Goal: Transaction & Acquisition: Download file/media

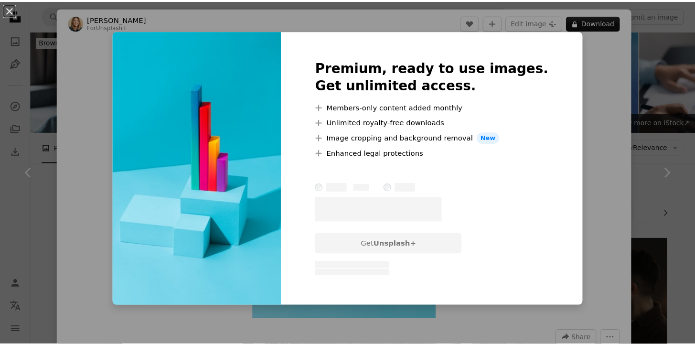
scroll to position [1858, 0]
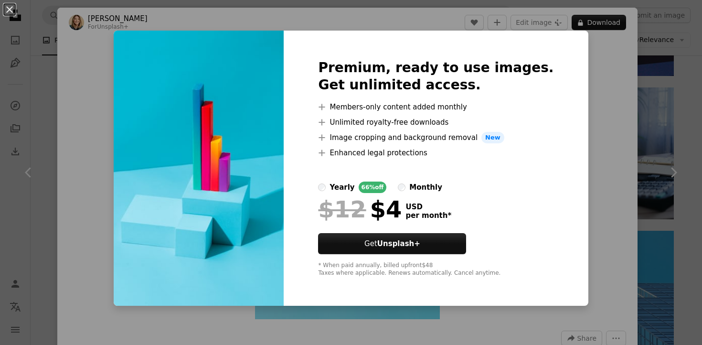
click at [592, 104] on div "An X shape Premium, ready to use images. Get unlimited access. A plus sign Memb…" at bounding box center [351, 172] width 702 height 345
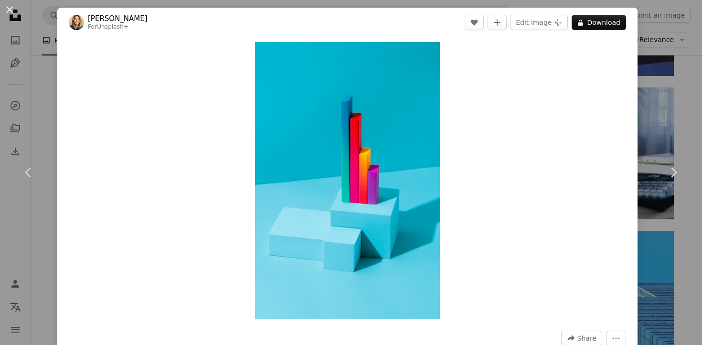
click at [7, 11] on button "An X shape" at bounding box center [9, 9] width 11 height 11
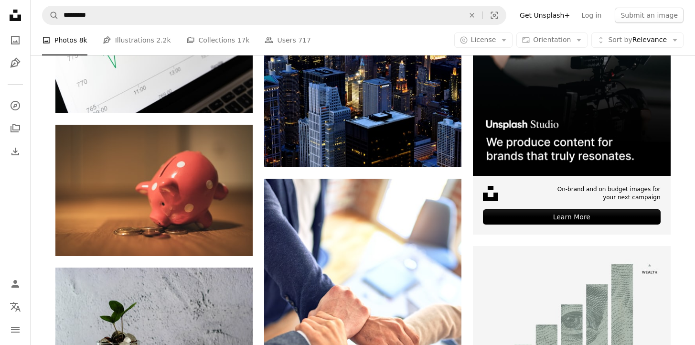
scroll to position [3737, 0]
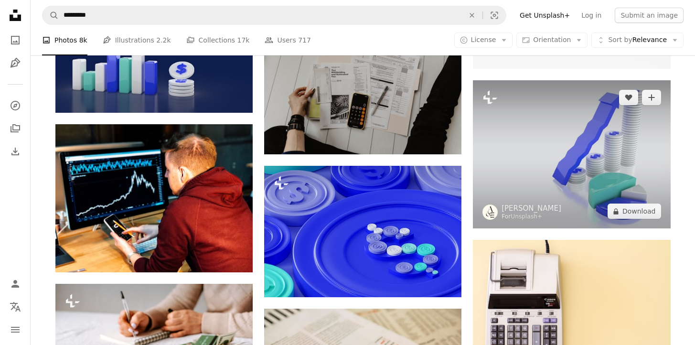
click at [536, 153] on img at bounding box center [571, 154] width 197 height 148
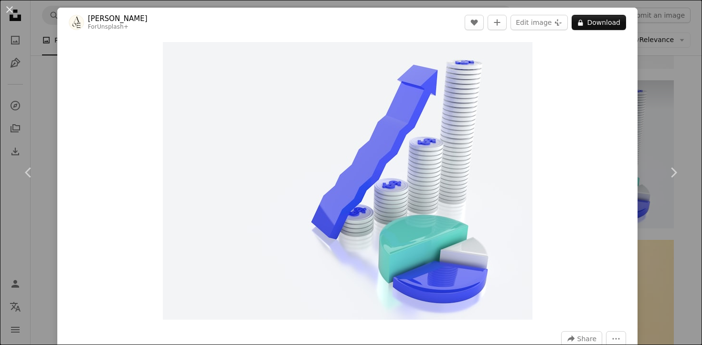
click at [32, 65] on div "An X shape Chevron left Chevron right [PERSON_NAME] For Unsplash+ A heart A plu…" at bounding box center [351, 172] width 702 height 345
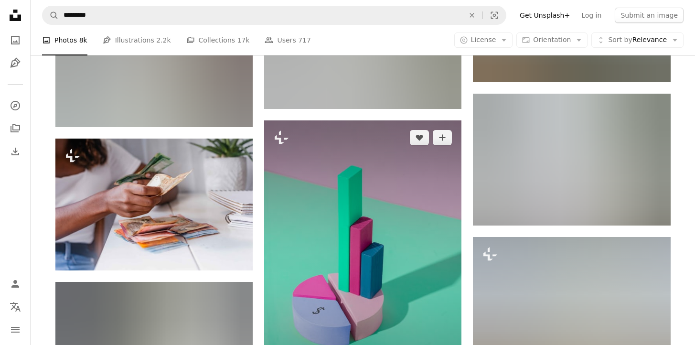
scroll to position [9602, 0]
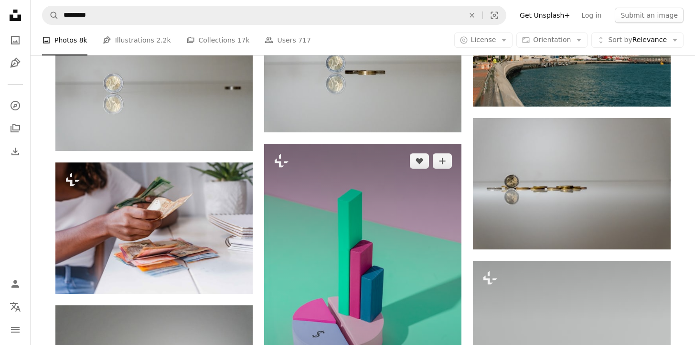
click at [363, 180] on img at bounding box center [362, 292] width 197 height 296
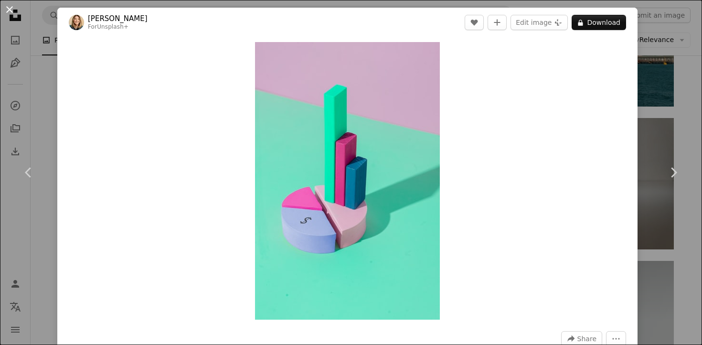
click at [11, 11] on button "An X shape" at bounding box center [9, 9] width 11 height 11
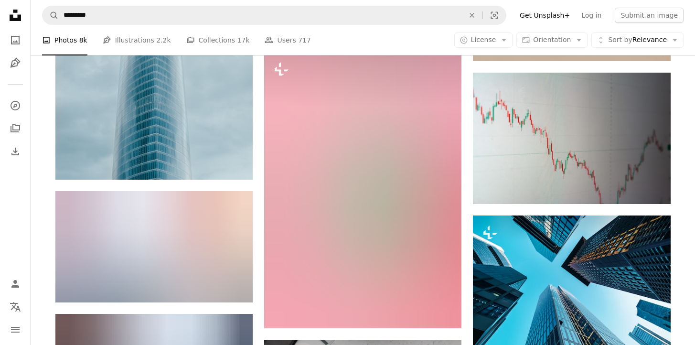
scroll to position [15492, 0]
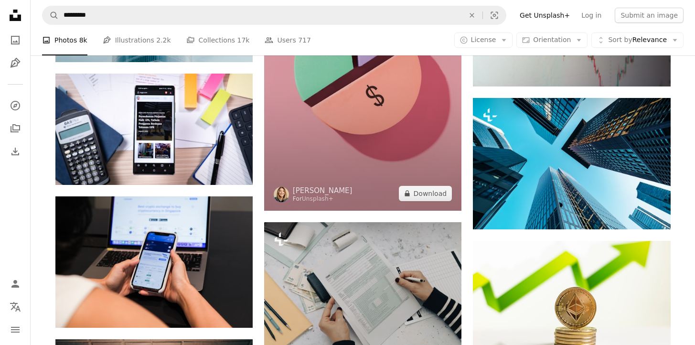
click at [364, 152] on img at bounding box center [362, 72] width 197 height 277
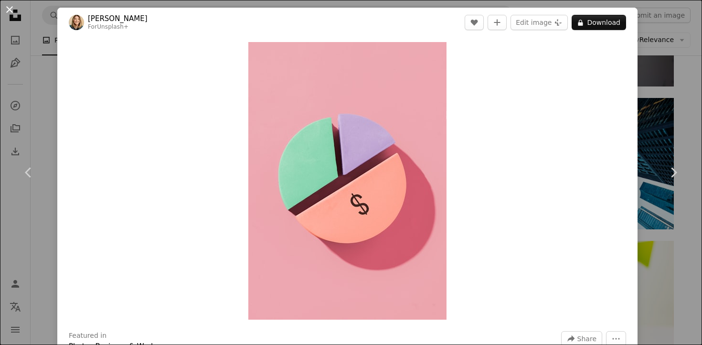
click at [13, 8] on button "An X shape" at bounding box center [9, 9] width 11 height 11
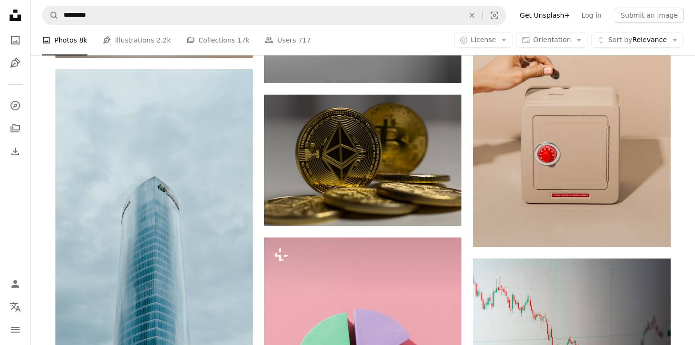
scroll to position [15186, 0]
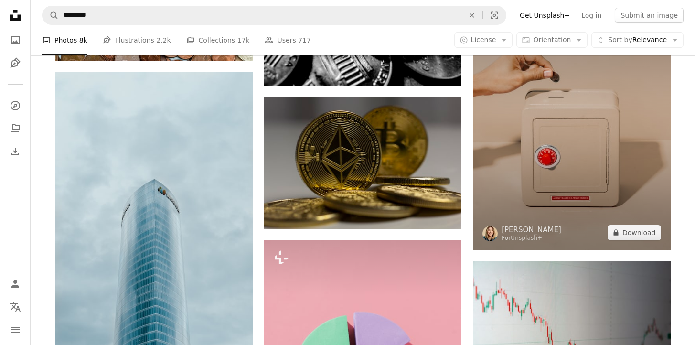
click at [542, 194] on img at bounding box center [571, 126] width 197 height 247
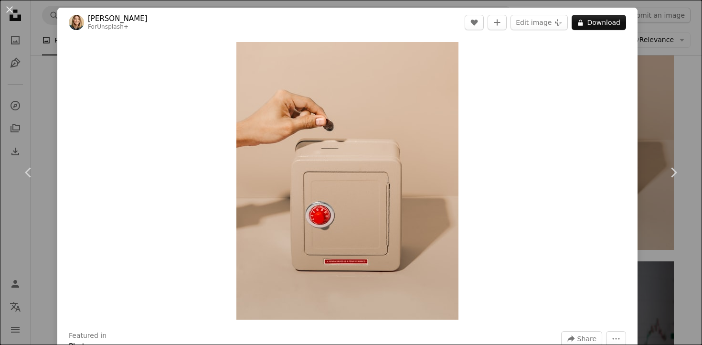
click at [8, 8] on button "An X shape" at bounding box center [9, 9] width 11 height 11
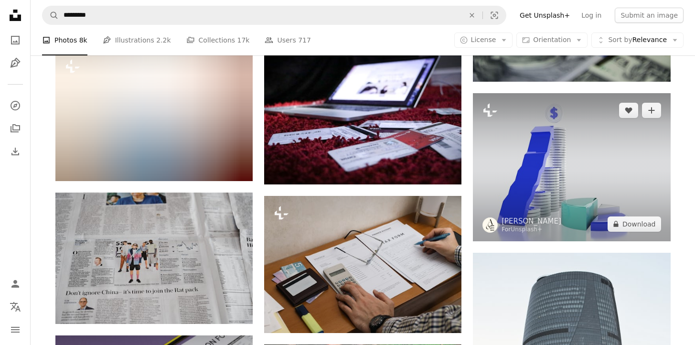
scroll to position [16624, 0]
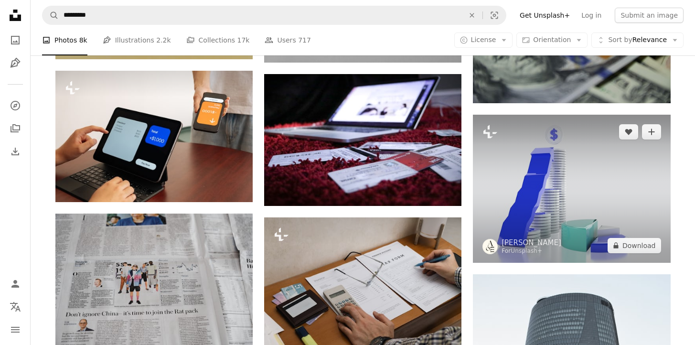
click at [520, 153] on img at bounding box center [571, 189] width 197 height 148
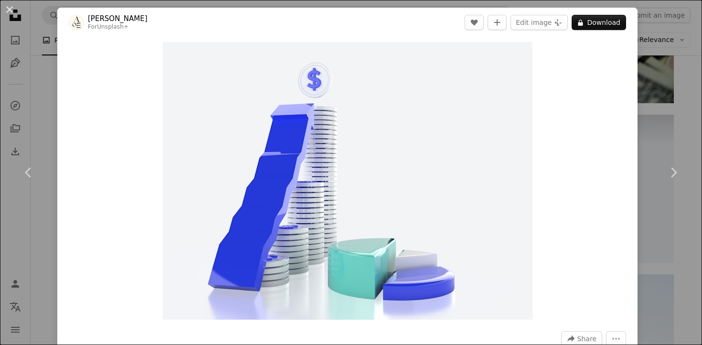
click at [9, 10] on button "An X shape" at bounding box center [9, 9] width 11 height 11
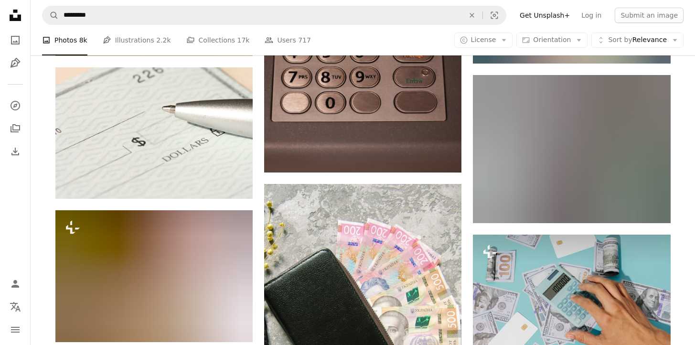
scroll to position [18754, 0]
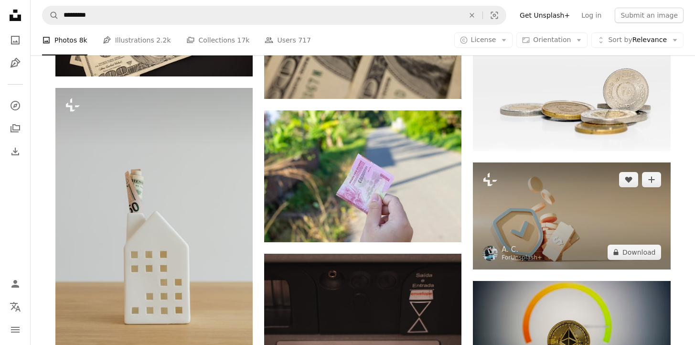
click at [559, 196] on img at bounding box center [571, 215] width 197 height 107
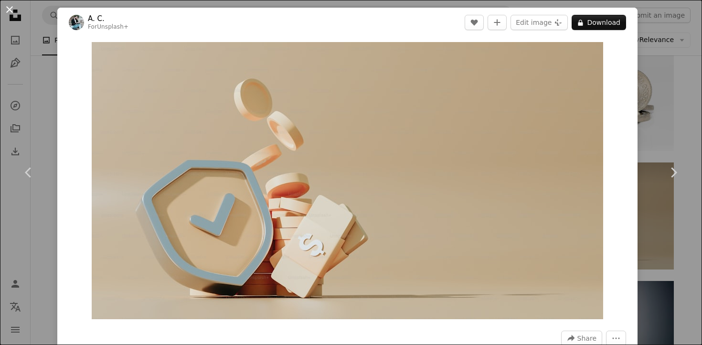
click at [11, 8] on button "An X shape" at bounding box center [9, 9] width 11 height 11
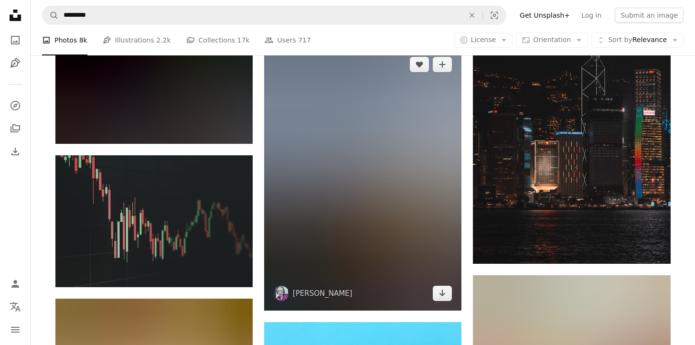
scroll to position [27298, 0]
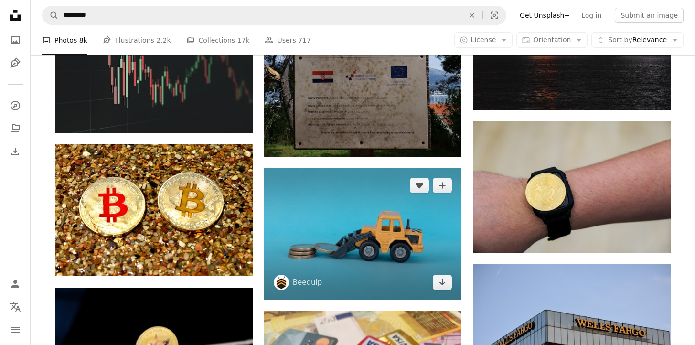
click at [388, 230] on img at bounding box center [362, 233] width 197 height 131
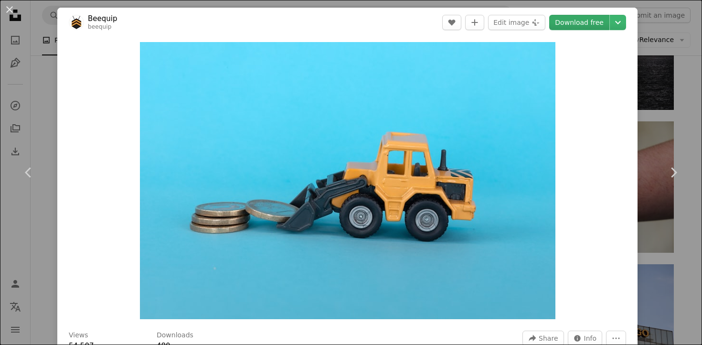
click at [572, 22] on link "Download free" at bounding box center [579, 22] width 60 height 15
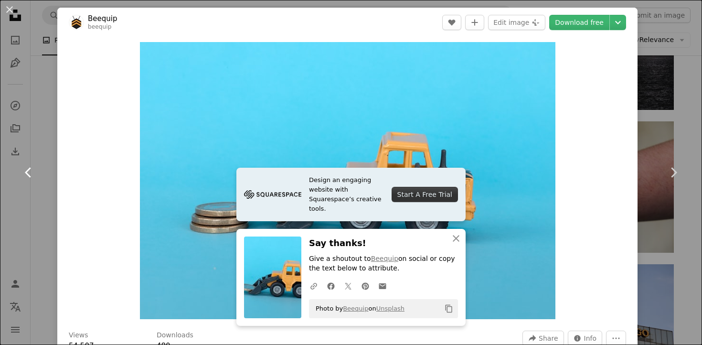
click at [46, 176] on link "Chevron left" at bounding box center [28, 173] width 57 height 92
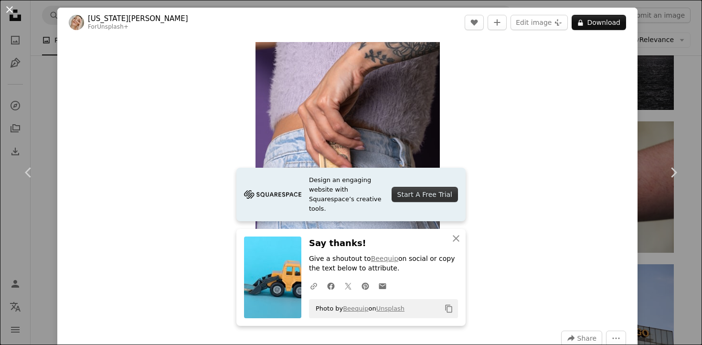
click at [6, 11] on button "An X shape" at bounding box center [9, 9] width 11 height 11
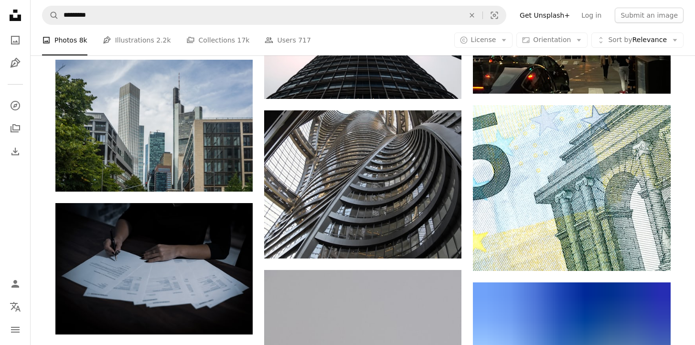
scroll to position [29891, 0]
